Goal: Navigation & Orientation: Find specific page/section

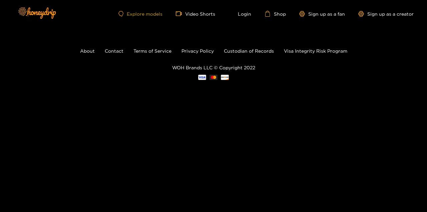
click at [144, 15] on link "Explore models" at bounding box center [140, 14] width 44 height 6
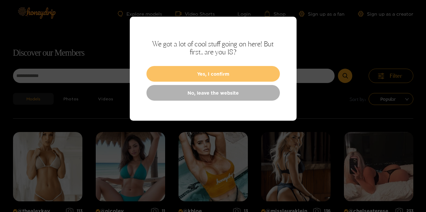
click at [208, 75] on button "Yes, I confirm" at bounding box center [214, 74] width 134 height 16
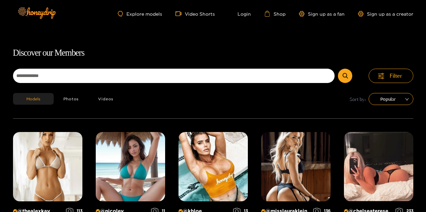
scroll to position [43, 0]
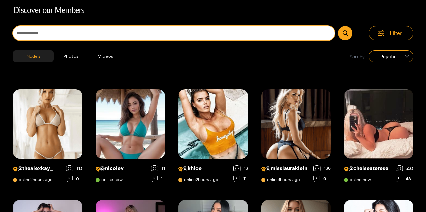
click at [88, 33] on input at bounding box center [174, 33] width 322 height 14
click at [345, 33] on button "submit" at bounding box center [345, 33] width 14 height 14
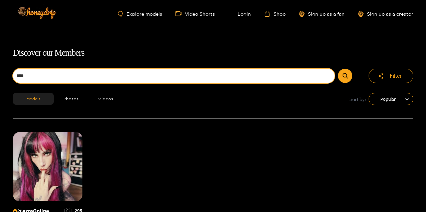
scroll to position [0, 0]
type input "****"
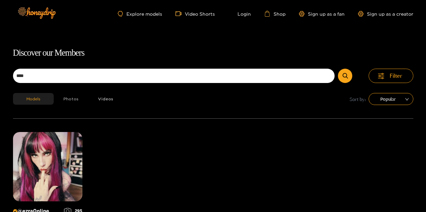
click at [66, 101] on button "Photos" at bounding box center [71, 99] width 35 height 12
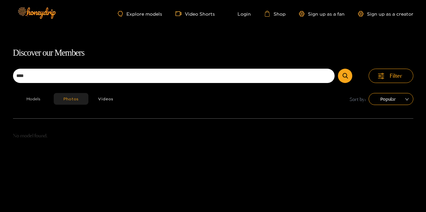
scroll to position [43, 0]
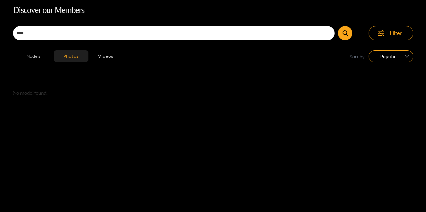
click at [30, 53] on button "Models" at bounding box center [33, 56] width 41 height 12
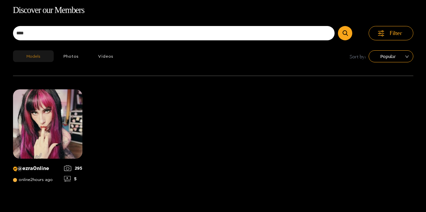
click at [30, 58] on button "Models" at bounding box center [33, 56] width 41 height 12
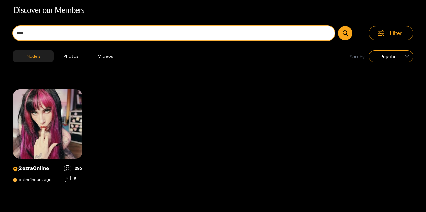
drag, startPoint x: 37, startPoint y: 35, endPoint x: 6, endPoint y: 32, distance: 31.2
click at [6, 32] on div "Discover our Members **** Filter Models Photos Videos Sort by: Popular @ ezra0n…" at bounding box center [213, 109] width 426 height 212
click at [345, 33] on button "submit" at bounding box center [345, 33] width 14 height 14
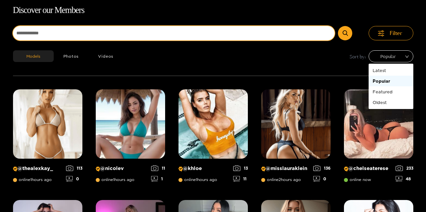
click at [388, 61] on span "Popular" at bounding box center [391, 56] width 35 height 10
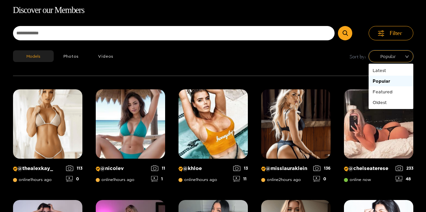
click at [302, 56] on div "Models Photos Videos Sort by: Popular" at bounding box center [213, 62] width 401 height 25
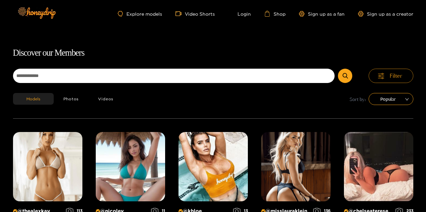
click at [389, 75] on button "Filter" at bounding box center [391, 76] width 45 height 14
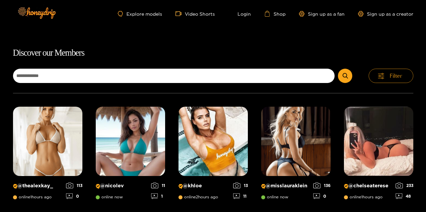
click at [389, 76] on button "Filter" at bounding box center [391, 76] width 45 height 14
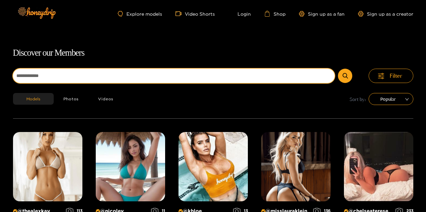
click at [48, 76] on input at bounding box center [174, 76] width 322 height 14
click at [345, 76] on button "submit" at bounding box center [345, 76] width 14 height 14
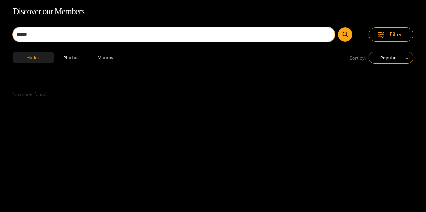
scroll to position [43, 0]
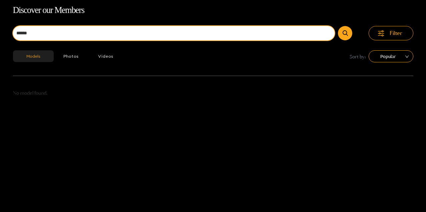
drag, startPoint x: 34, startPoint y: 34, endPoint x: 2, endPoint y: 28, distance: 32.2
click at [2, 29] on div "Discover our Members ****** Filter Models Photos Videos Sort by: Popular No mod…" at bounding box center [213, 109] width 426 height 212
type input "*****"
click at [344, 33] on button "submit" at bounding box center [344, 33] width 14 height 14
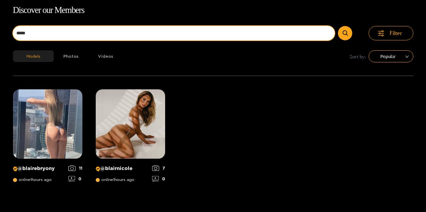
drag, startPoint x: 40, startPoint y: 34, endPoint x: 4, endPoint y: 25, distance: 37.9
click at [4, 25] on div "Discover our Members ***** Filter Models Photos Videos Sort by: Popular @ blair…" at bounding box center [213, 109] width 426 height 212
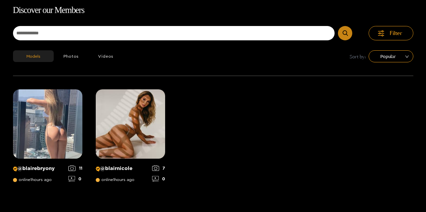
click at [346, 33] on icon "submit" at bounding box center [345, 33] width 5 height 6
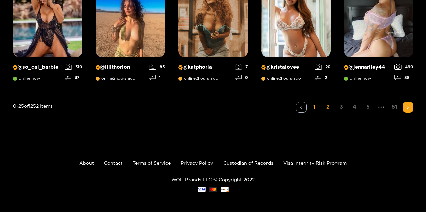
click at [329, 107] on link "2" at bounding box center [328, 107] width 11 height 10
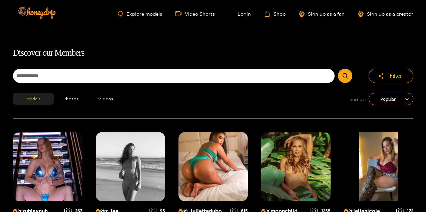
scroll to position [0, 0]
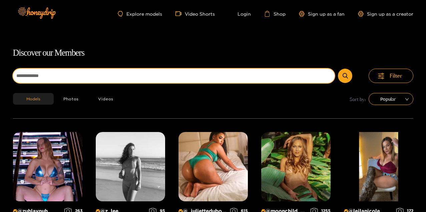
click at [39, 81] on input at bounding box center [174, 76] width 322 height 14
type input "*"
type input "**********"
click at [345, 76] on button "submit" at bounding box center [345, 76] width 14 height 14
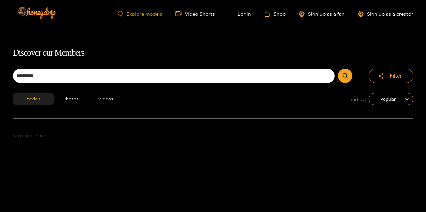
click at [148, 13] on link "Explore models" at bounding box center [140, 14] width 44 height 6
click at [137, 15] on link "Explore models" at bounding box center [140, 14] width 44 height 6
click at [139, 14] on link "Explore models" at bounding box center [140, 14] width 44 height 6
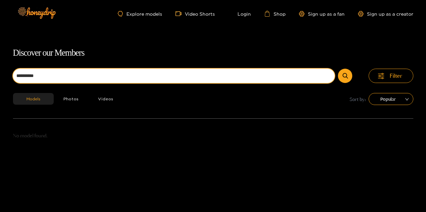
drag, startPoint x: 41, startPoint y: 77, endPoint x: 0, endPoint y: 67, distance: 42.2
click at [0, 68] on div "**********" at bounding box center [213, 152] width 426 height 212
click at [345, 76] on button "submit" at bounding box center [345, 76] width 14 height 14
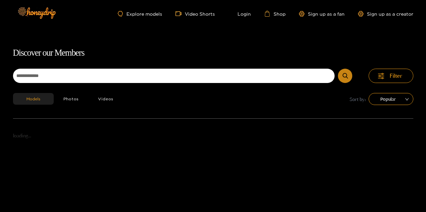
click at [339, 76] on button "submit" at bounding box center [345, 76] width 14 height 14
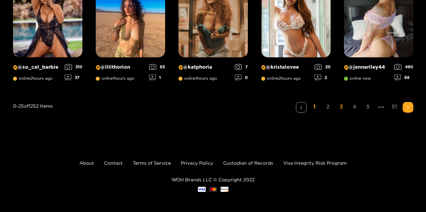
scroll to position [587, 0]
click at [326, 105] on link "2" at bounding box center [328, 107] width 11 height 10
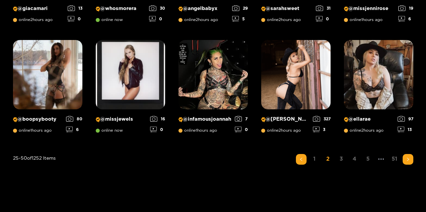
scroll to position [539, 0]
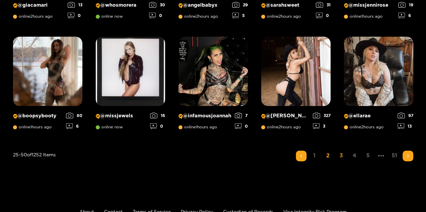
click at [342, 155] on link "3" at bounding box center [341, 156] width 11 height 10
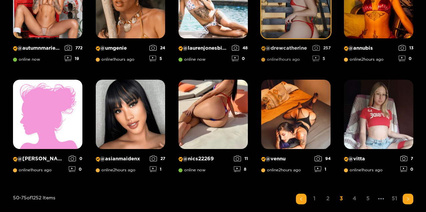
scroll to position [498, 0]
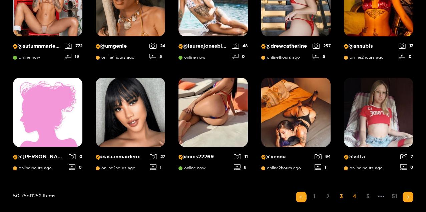
click at [353, 197] on link "4" at bounding box center [354, 197] width 11 height 10
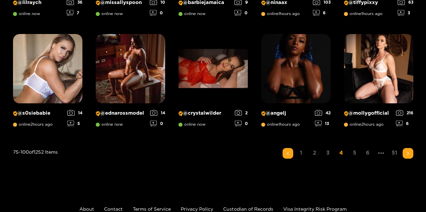
scroll to position [543, 0]
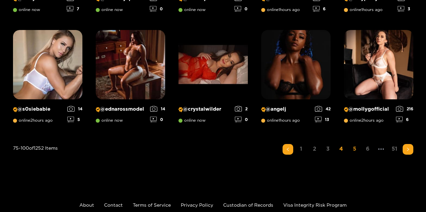
click at [354, 150] on link "5" at bounding box center [354, 149] width 11 height 10
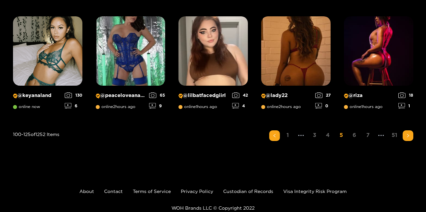
scroll to position [559, 0]
click at [394, 134] on link "51" at bounding box center [395, 135] width 11 height 10
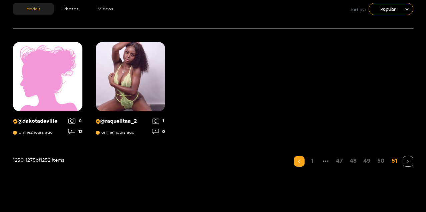
scroll to position [90, 0]
click at [381, 160] on link "50" at bounding box center [381, 161] width 11 height 10
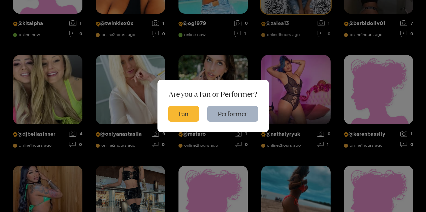
scroll to position [189, 0]
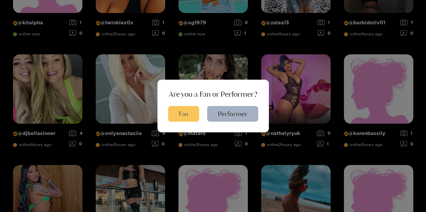
click at [175, 115] on button "Fan" at bounding box center [183, 114] width 31 height 16
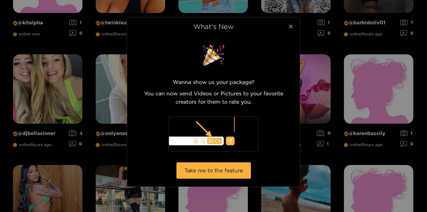
click at [289, 27] on icon "close" at bounding box center [290, 26] width 5 height 5
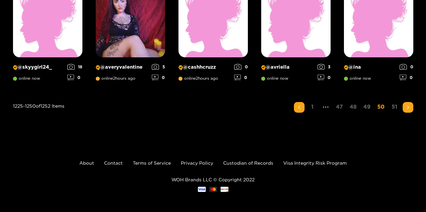
scroll to position [587, 0]
click at [369, 106] on link "49" at bounding box center [367, 107] width 11 height 10
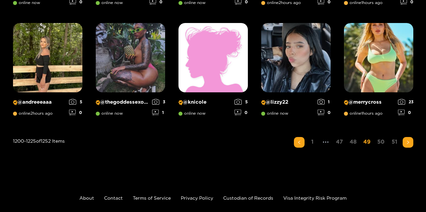
scroll to position [553, 0]
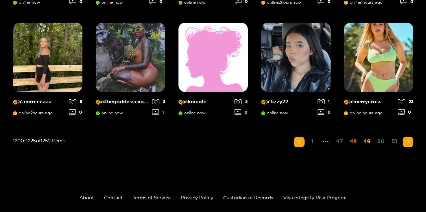
click at [353, 142] on link "48" at bounding box center [353, 142] width 11 height 10
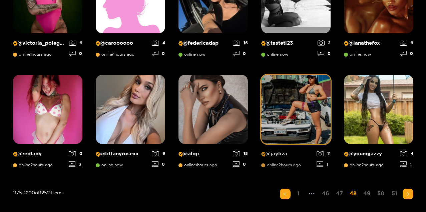
scroll to position [500, 0]
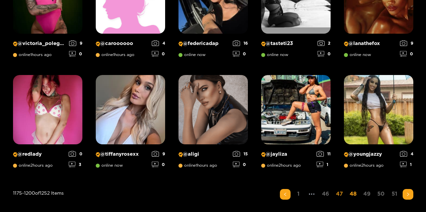
click at [340, 193] on link "47" at bounding box center [339, 194] width 11 height 10
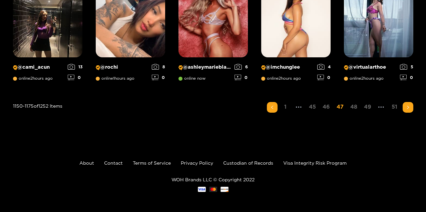
scroll to position [587, 0]
click at [325, 109] on link "46" at bounding box center [326, 107] width 11 height 10
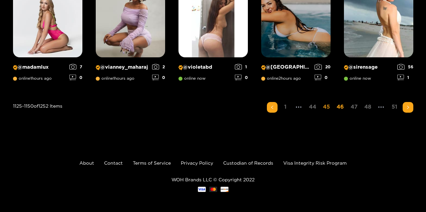
click at [326, 108] on link "45" at bounding box center [326, 107] width 11 height 10
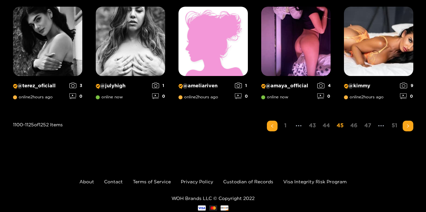
scroll to position [572, 0]
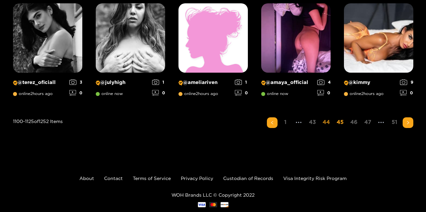
click at [329, 123] on link "44" at bounding box center [326, 122] width 11 height 10
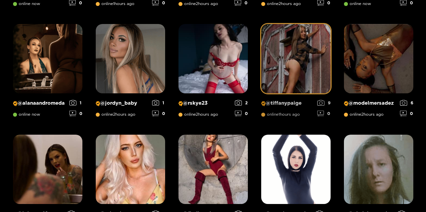
scroll to position [301, 0]
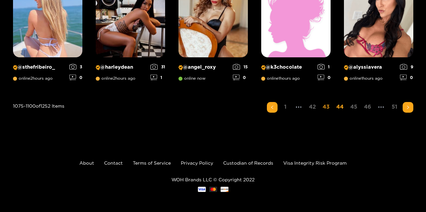
click at [326, 107] on link "43" at bounding box center [326, 107] width 11 height 10
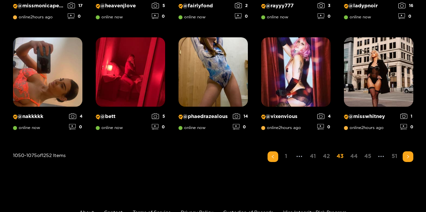
scroll to position [545, 0]
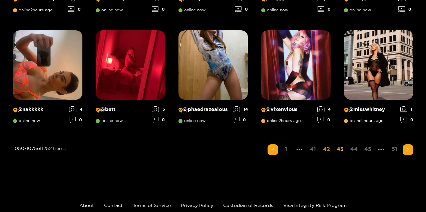
click at [327, 149] on link "42" at bounding box center [326, 150] width 11 height 10
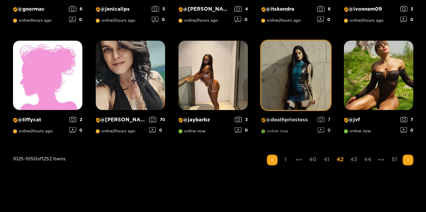
scroll to position [539, 0]
